Goal: Task Accomplishment & Management: Manage account settings

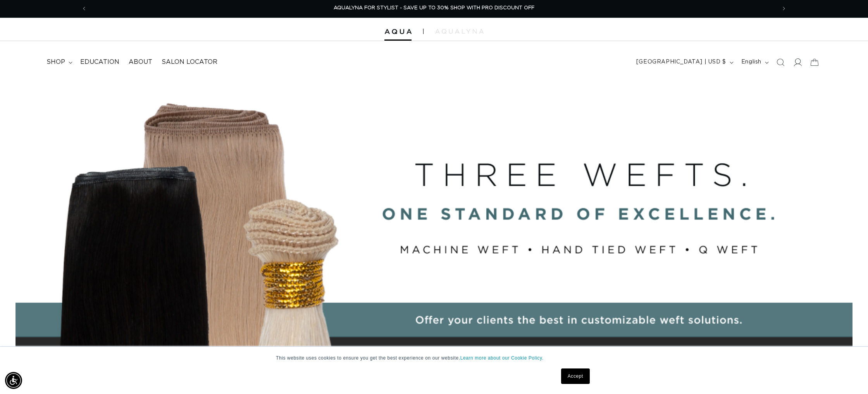
scroll to position [1, 0]
click at [797, 64] on icon at bounding box center [797, 62] width 8 height 8
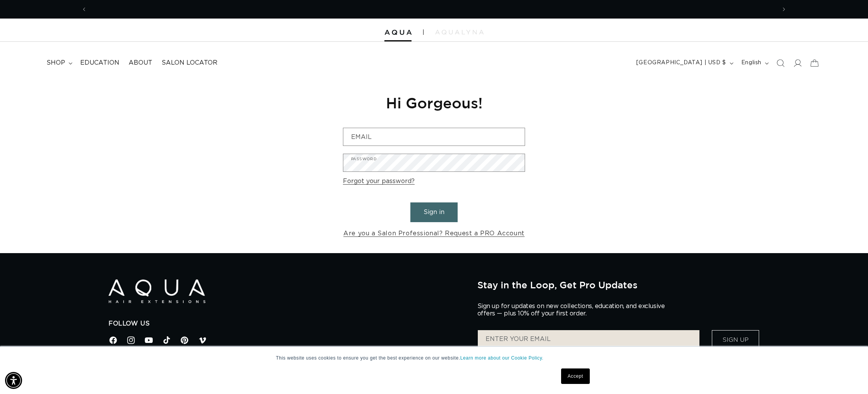
scroll to position [0, 1378]
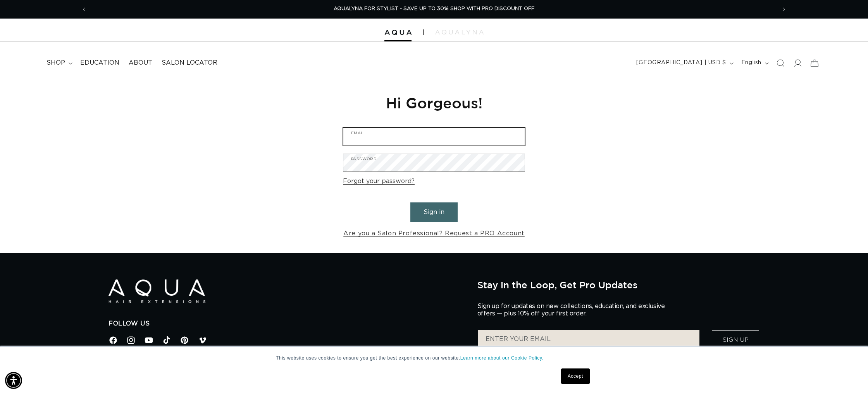
click at [397, 136] on input "Email" at bounding box center [433, 136] width 181 height 17
click at [363, 132] on input "Email" at bounding box center [433, 136] width 181 height 17
type input "[EMAIL_ADDRESS][DOMAIN_NAME]"
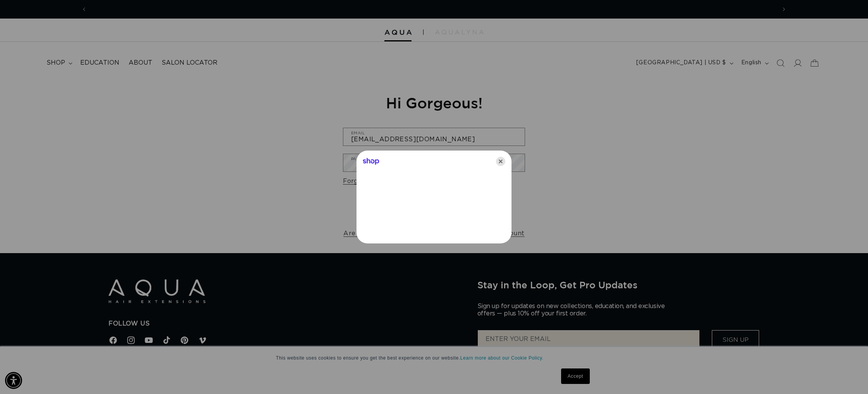
scroll to position [0, 1378]
click at [502, 159] on icon "Close" at bounding box center [500, 161] width 9 height 9
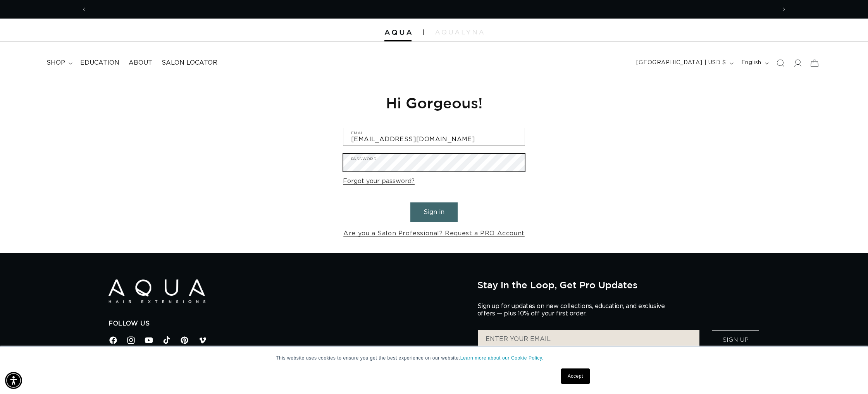
scroll to position [0, 689]
click at [410, 203] on button "Sign in" at bounding box center [433, 213] width 47 height 20
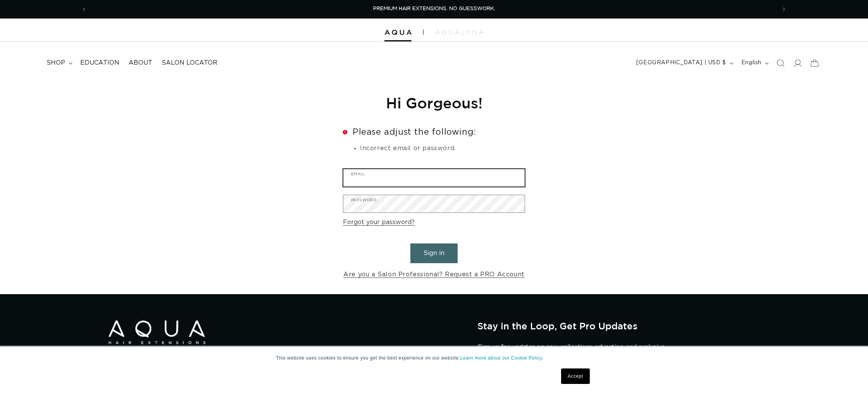
click at [372, 172] on input "Email" at bounding box center [433, 177] width 181 height 17
click at [370, 177] on input "Email" at bounding box center [433, 177] width 181 height 17
type input "[EMAIL_ADDRESS][DOMAIN_NAME]"
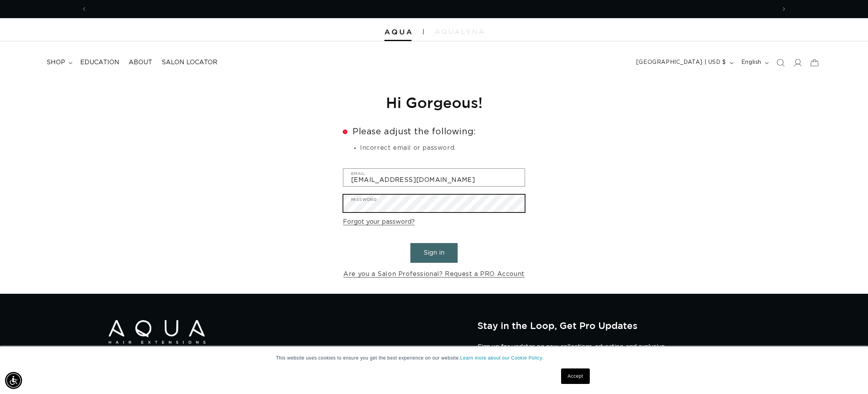
scroll to position [0, 689]
click at [410, 243] on button "Sign in" at bounding box center [433, 253] width 47 height 20
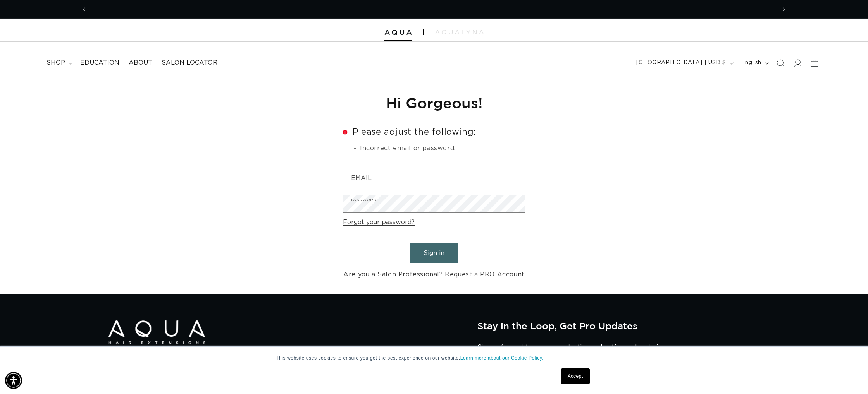
scroll to position [0, 1378]
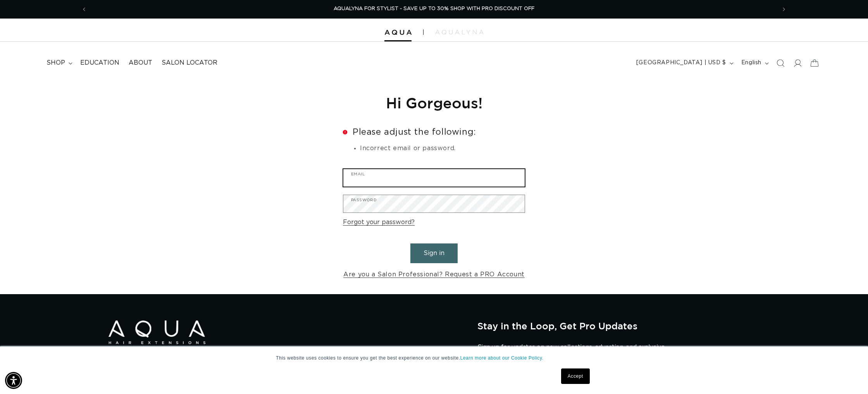
click at [404, 185] on input "Email" at bounding box center [433, 177] width 181 height 17
type input "[EMAIL_ADDRESS][DOMAIN_NAME]"
click at [366, 225] on link "Forgot your password?" at bounding box center [379, 222] width 72 height 11
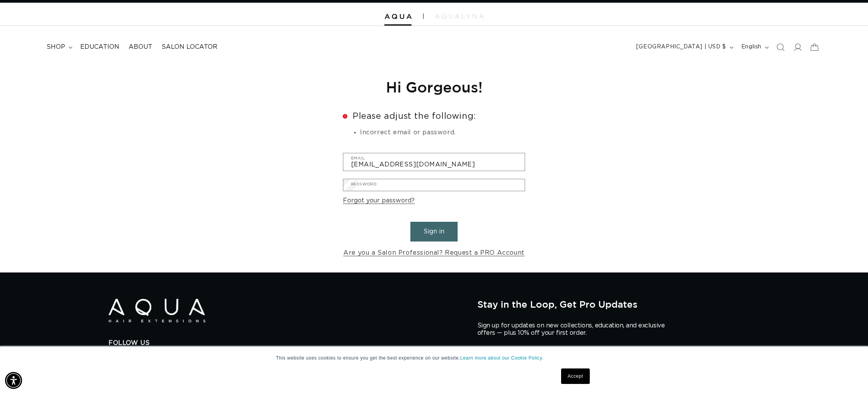
scroll to position [0, 1378]
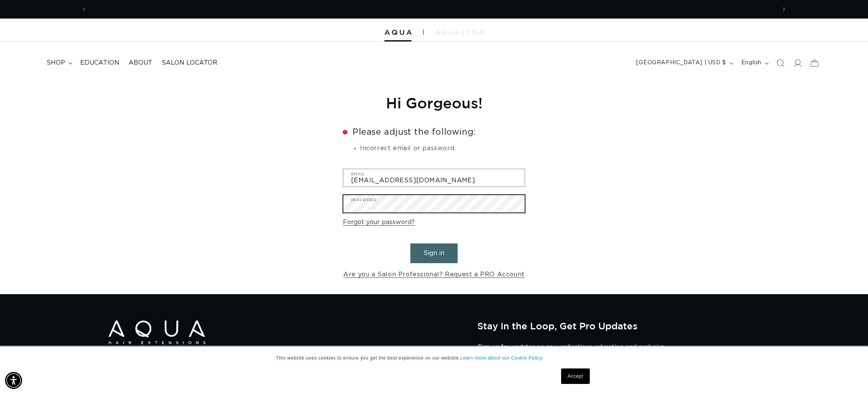
scroll to position [0, 689]
click at [410, 244] on button "Sign in" at bounding box center [433, 254] width 47 height 20
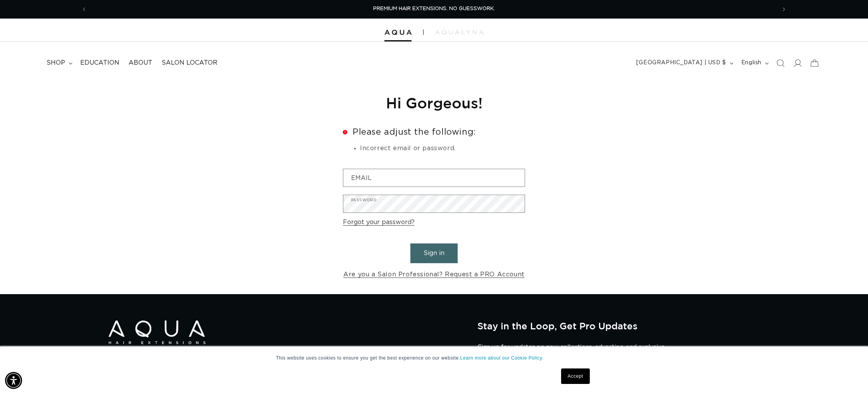
click at [393, 224] on link "Forgot your password?" at bounding box center [379, 222] width 72 height 11
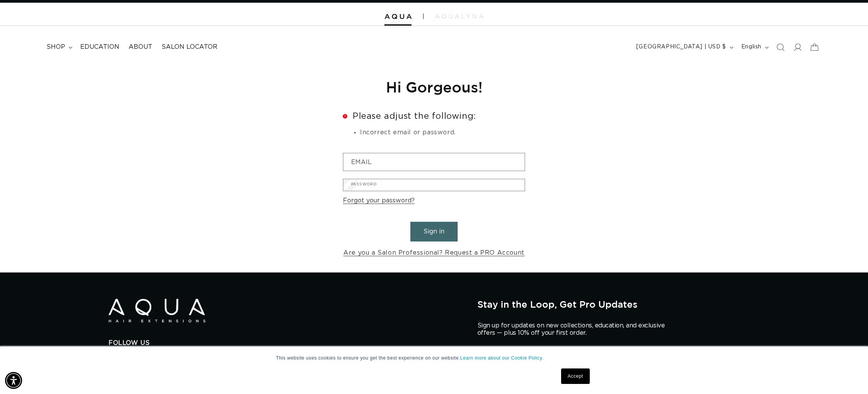
scroll to position [0, 689]
click at [0, 0] on input "Email" at bounding box center [0, 0] width 0 height 0
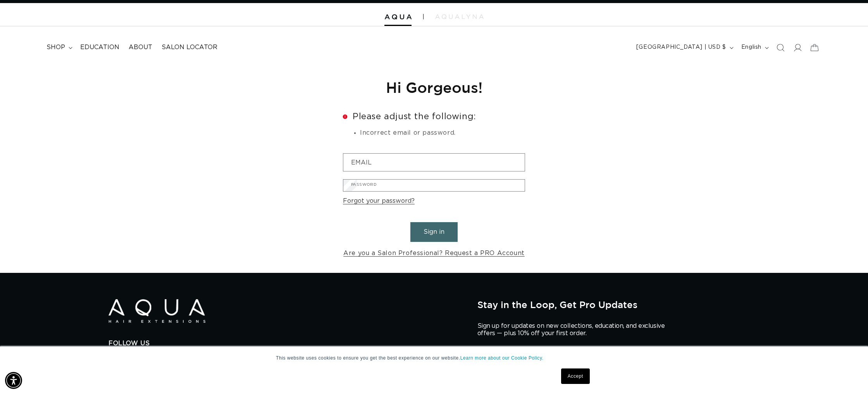
scroll to position [0, 1378]
type input "[EMAIL_ADDRESS][DOMAIN_NAME]"
click at [0, 0] on button "Submit" at bounding box center [0, 0] width 0 height 0
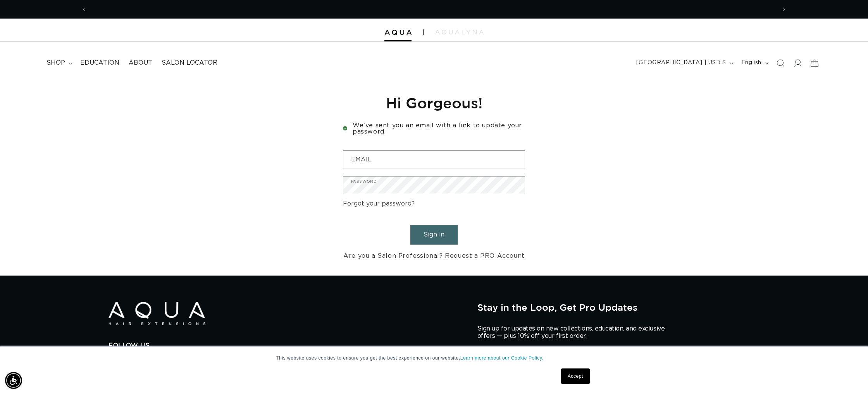
scroll to position [0, 689]
